Goal: Navigation & Orientation: Find specific page/section

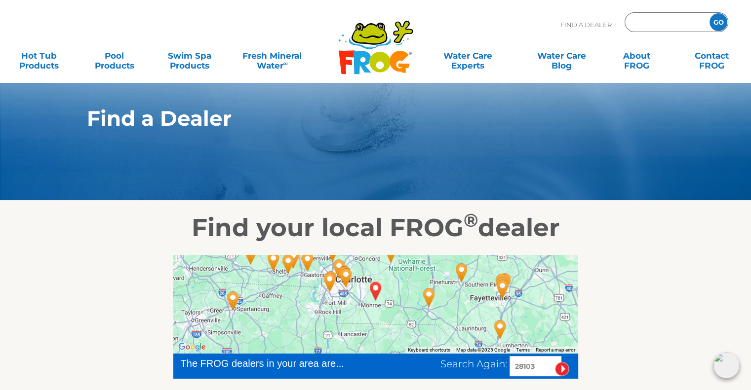
click at [674, 21] on input "Zip Code Form" at bounding box center [665, 22] width 67 height 14
type input "33414"
click at [709, 13] on input "GO" at bounding box center [718, 22] width 18 height 18
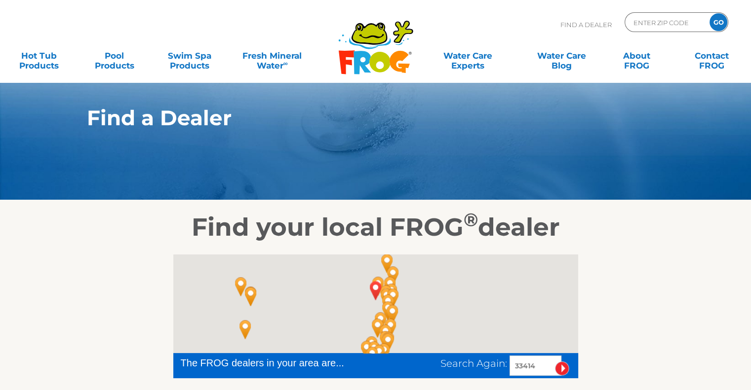
scroll to position [148, 0]
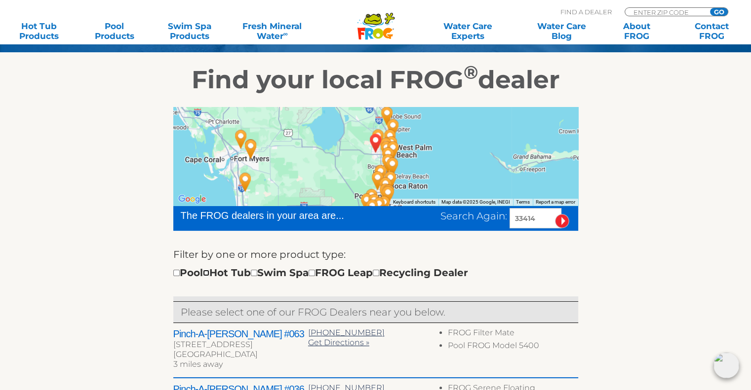
drag, startPoint x: 213, startPoint y: 271, endPoint x: 241, endPoint y: 272, distance: 27.7
click at [209, 271] on input "checkbox" at bounding box center [206, 273] width 6 height 6
checkbox input "true"
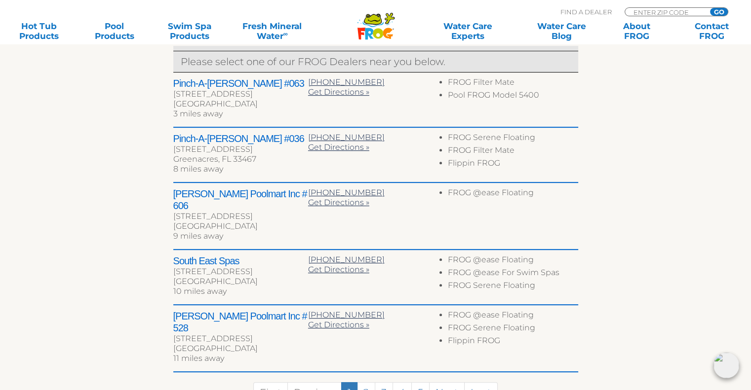
scroll to position [452, 0]
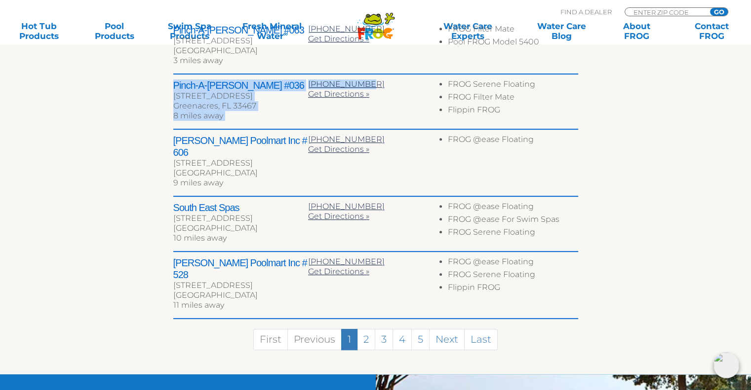
drag, startPoint x: 366, startPoint y: 81, endPoint x: 158, endPoint y: 80, distance: 207.2
click at [158, 80] on div "← Move left → Move right ↑ Move up ↓ Move down + Zoom in - Zoom out Home Jump l…" at bounding box center [375, 83] width 607 height 584
copy div "Pinch-A-[PERSON_NAME] #036 [STREET_ADDRESS] 8 miles away [PHONE_NUMBER]"
click at [292, 118] on div "8 miles away" at bounding box center [240, 116] width 135 height 10
drag, startPoint x: 170, startPoint y: 82, endPoint x: 366, endPoint y: 78, distance: 195.4
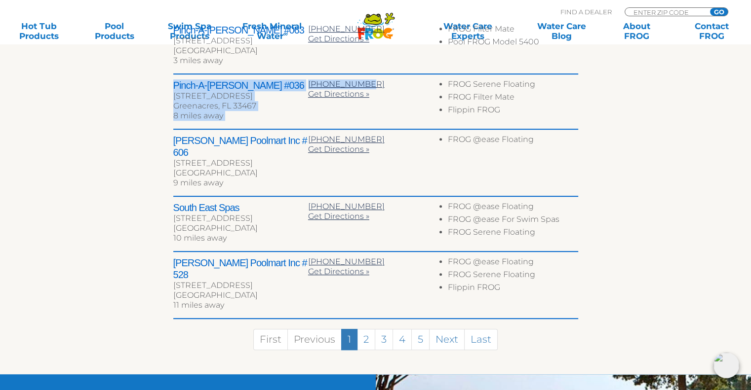
click at [366, 78] on div "← Move left → Move right ↑ Move up ↓ Move down + Zoom in - Zoom out Home Jump l…" at bounding box center [375, 83] width 607 height 584
copy div "Pinch-A-[PERSON_NAME] #036 [STREET_ADDRESS] 8 miles away [PHONE_NUMBER]"
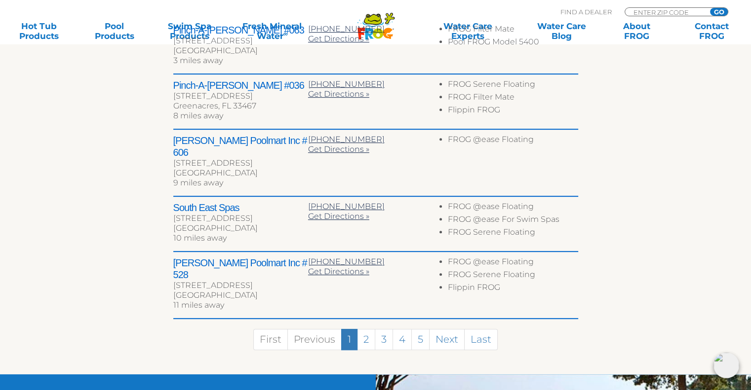
click at [267, 168] on div "[GEOGRAPHIC_DATA]" at bounding box center [240, 173] width 135 height 10
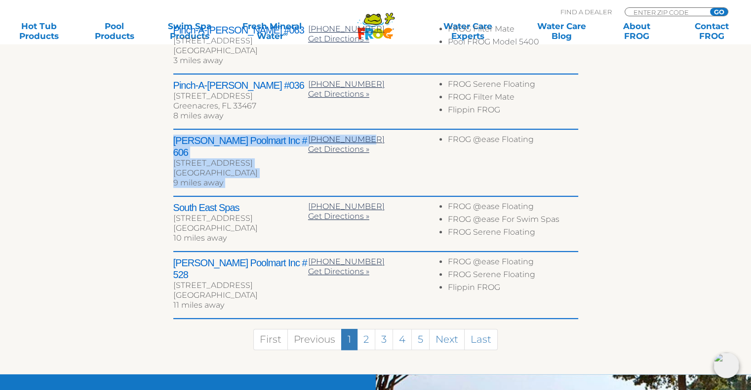
drag, startPoint x: 359, startPoint y: 138, endPoint x: 171, endPoint y: 139, distance: 188.5
click at [171, 139] on div "← Move left → Move right ↑ Move up ↓ Move down + Zoom in - Zoom out Home Jump l…" at bounding box center [375, 83] width 607 height 584
copy div "[PERSON_NAME] Poolmart Inc # 606 [STREET_ADDRESS] 9 miles away [PHONE_NUMBER]"
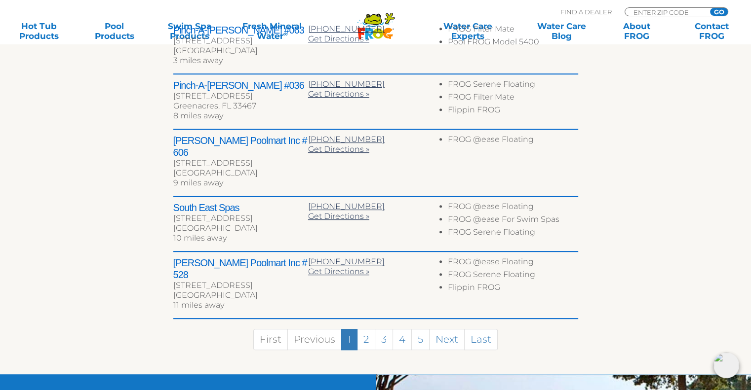
click at [284, 224] on div "[GEOGRAPHIC_DATA]" at bounding box center [240, 229] width 135 height 10
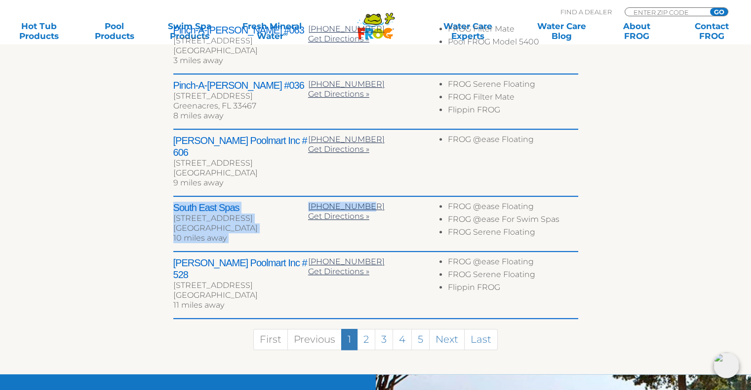
drag, startPoint x: 365, startPoint y: 193, endPoint x: 170, endPoint y: 188, distance: 195.5
click at [170, 188] on div "← Move left → Move right ↑ Move up ↓ Move down + Zoom in - Zoom out Home Jump l…" at bounding box center [375, 83] width 607 height 584
copy div "[GEOGRAPHIC_DATA] [STREET_ADDRESS] 10 miles away [PHONE_NUMBER]"
